Goal: Complete application form

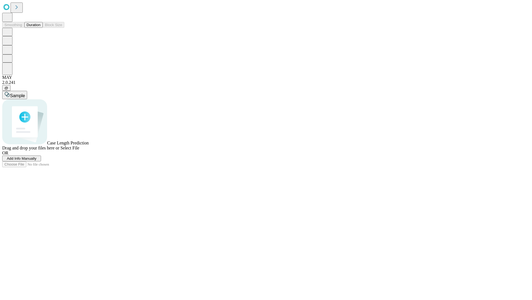
click at [40, 28] on button "Duration" at bounding box center [33, 25] width 18 height 6
click at [37, 160] on span "Add Info Manually" at bounding box center [22, 158] width 30 height 4
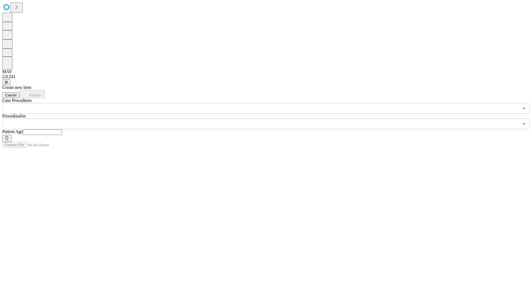
click at [62, 129] on input "text" at bounding box center [42, 132] width 39 height 6
type input "**"
click at [270, 118] on input "text" at bounding box center [260, 123] width 517 height 11
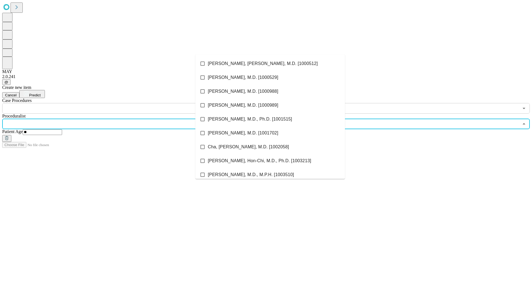
click at [270, 64] on li "[PERSON_NAME], [PERSON_NAME], M.D. [1000512]" at bounding box center [271, 64] width 150 height 14
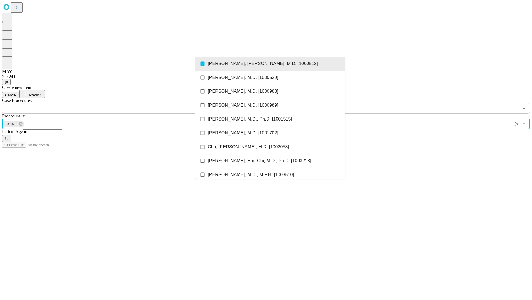
click at [116, 103] on input "text" at bounding box center [260, 108] width 517 height 11
